Goal: Information Seeking & Learning: Learn about a topic

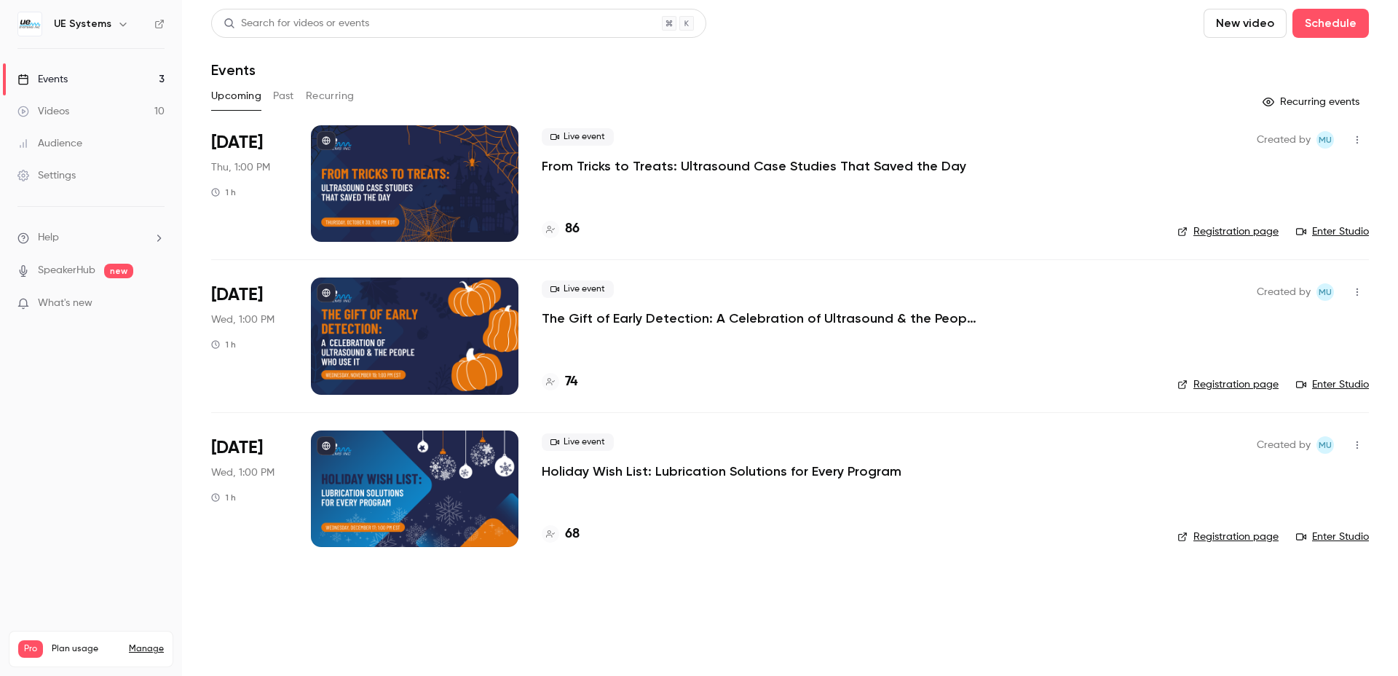
click at [468, 190] on div at bounding box center [414, 183] width 207 height 116
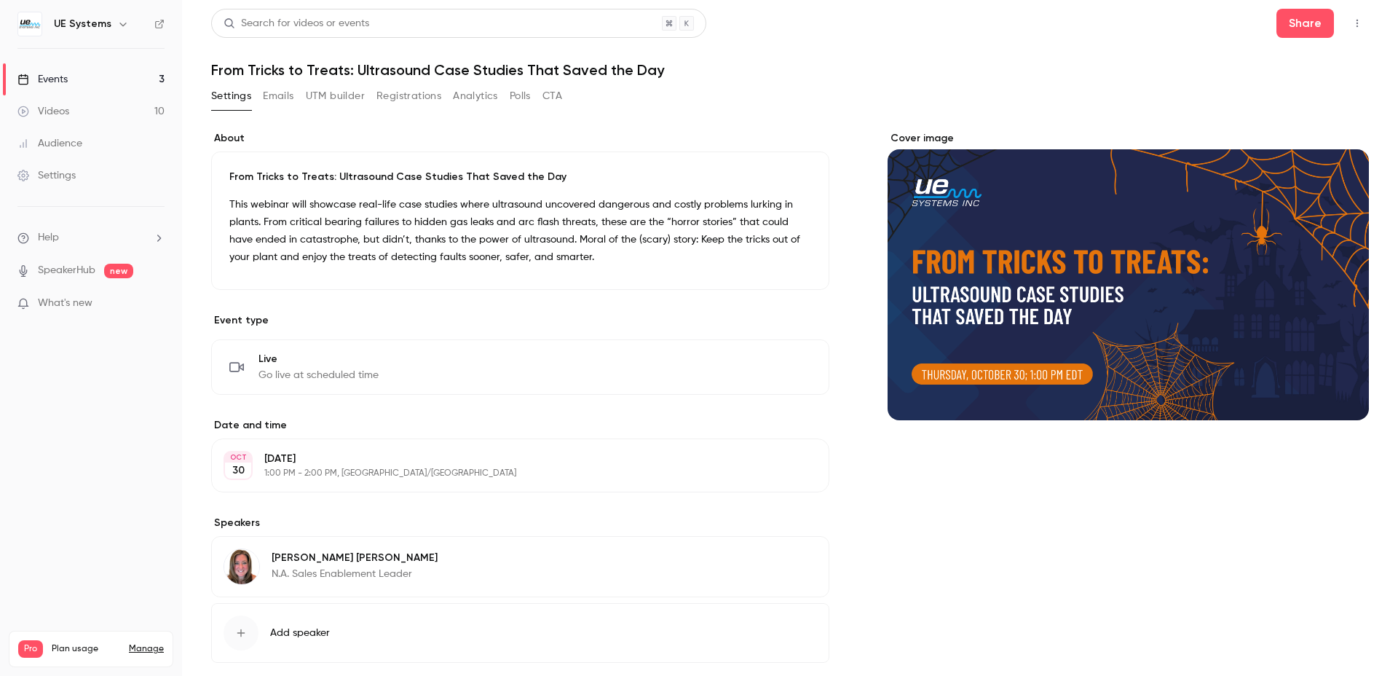
click at [381, 66] on h1 "From Tricks to Treats: Ultrasound Case Studies That Saved the Day" at bounding box center [789, 69] width 1157 height 17
copy div "From Tricks to Treats: Ultrasound Case Studies That Saved the Day Settings Emai…"
click at [520, 249] on p "This webinar will showcase real-life case studies where ultrasound uncovered da…" at bounding box center [520, 231] width 582 height 70
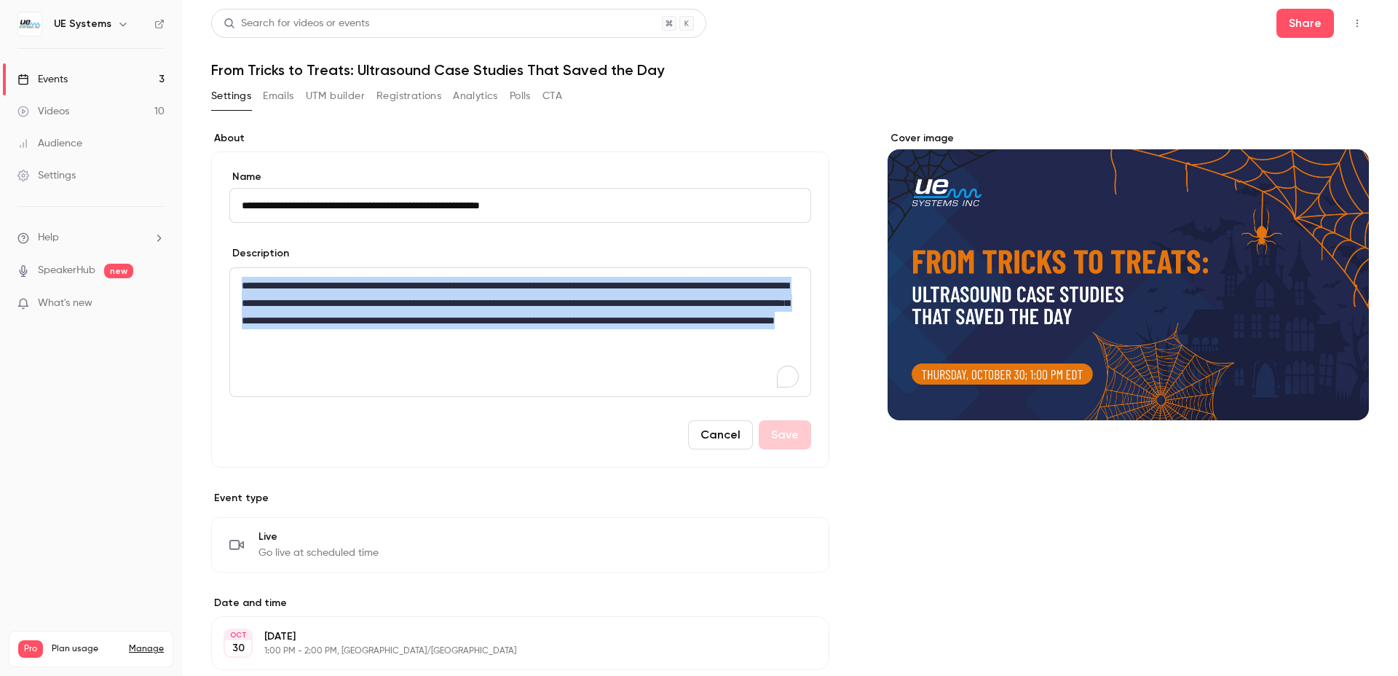
drag, startPoint x: 480, startPoint y: 316, endPoint x: 194, endPoint y: 264, distance: 290.1
click at [194, 264] on main "**********" at bounding box center [790, 338] width 1216 height 676
